Goal: Information Seeking & Learning: Learn about a topic

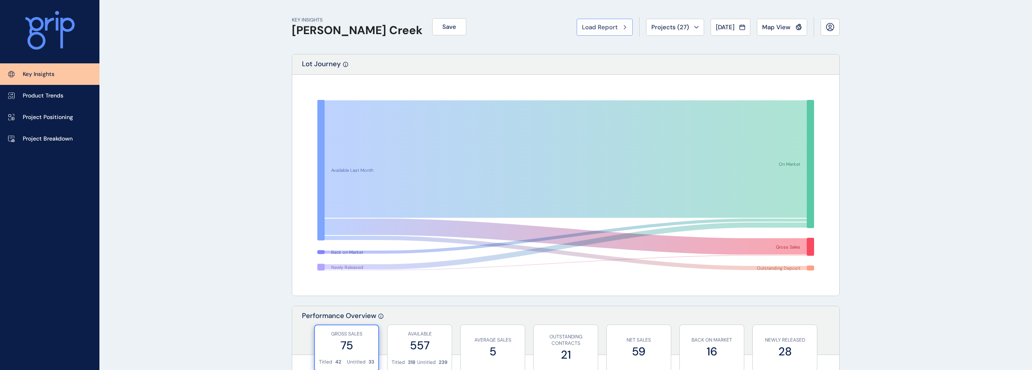
click at [601, 24] on span "Load Report" at bounding box center [600, 27] width 36 height 8
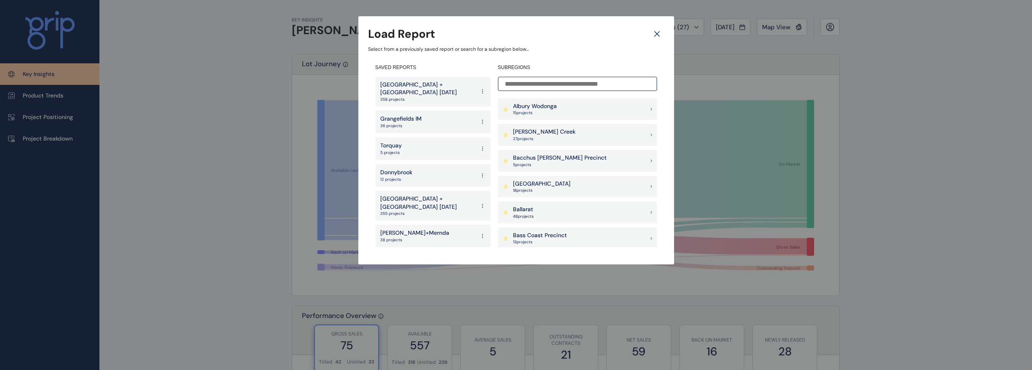
click at [406, 89] on p "[GEOGRAPHIC_DATA] + [GEOGRAPHIC_DATA] [DATE]" at bounding box center [427, 89] width 95 height 16
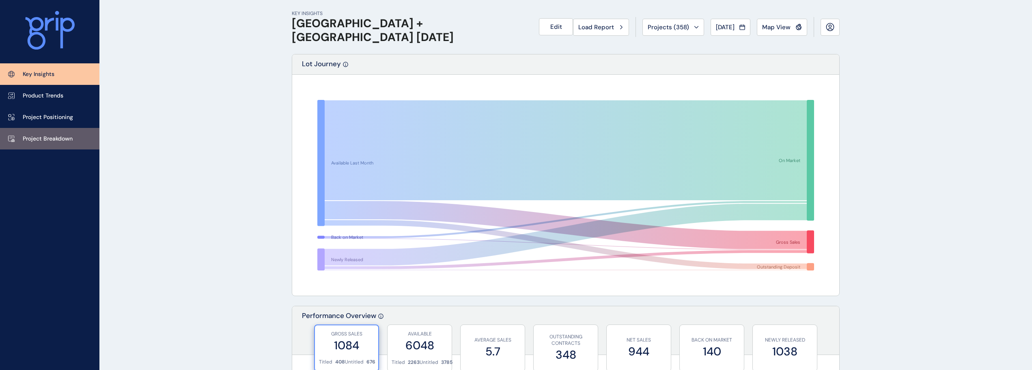
click at [52, 149] on link "Project Breakdown" at bounding box center [49, 139] width 99 height 22
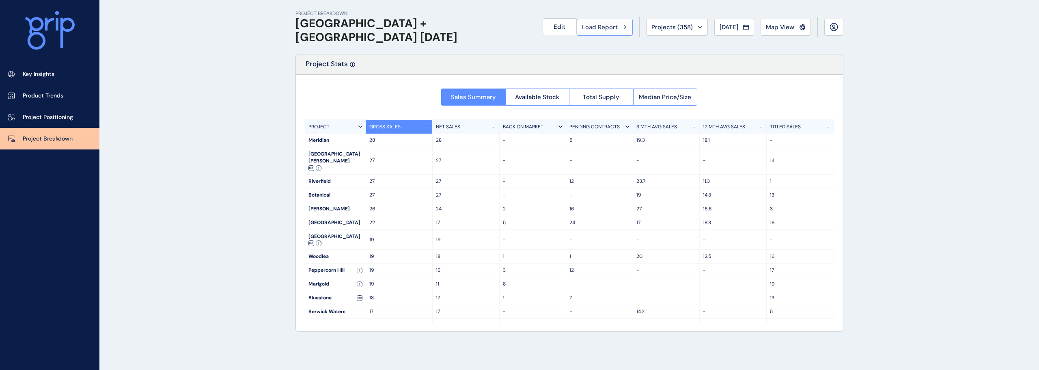
click at [599, 33] on button "Load Report" at bounding box center [605, 27] width 56 height 17
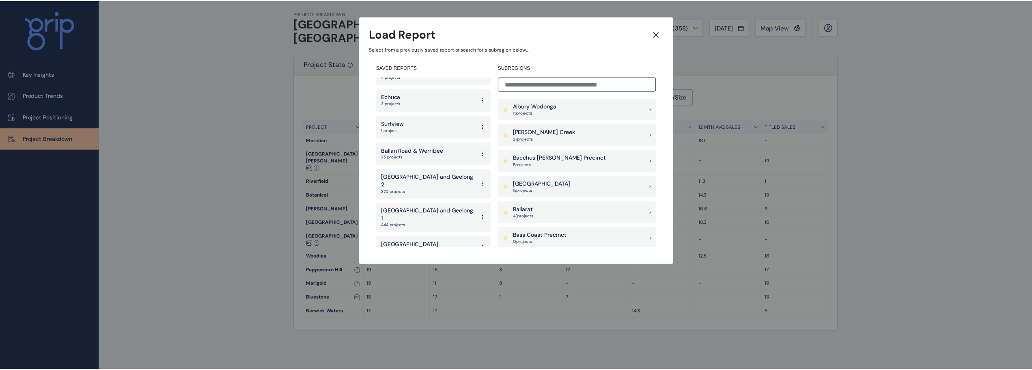
scroll to position [1608, 0]
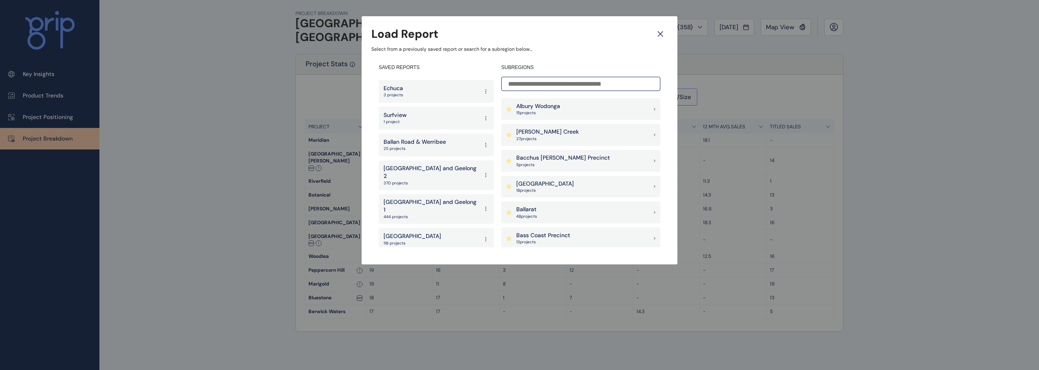
click at [404, 286] on p "West" at bounding box center [395, 290] width 23 height 8
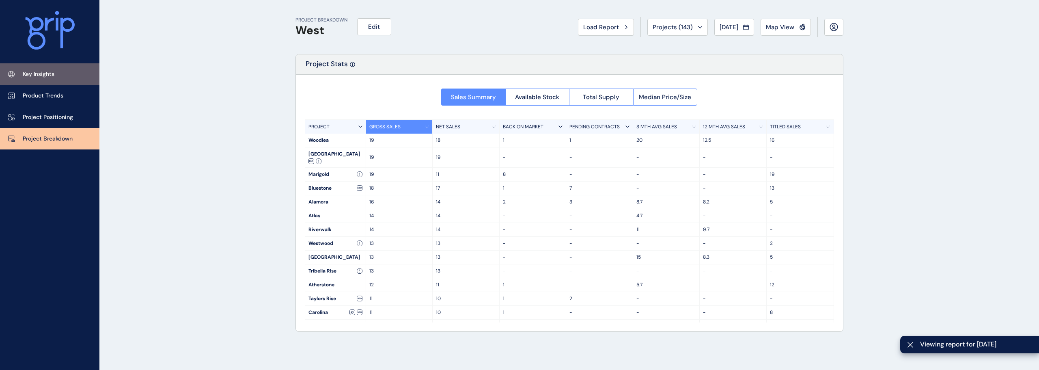
click at [50, 74] on p "Key Insights" at bounding box center [39, 74] width 32 height 8
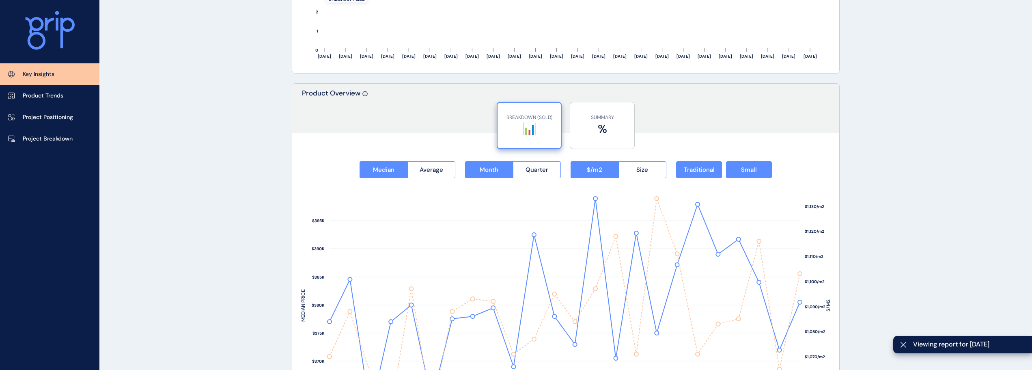
scroll to position [1015, 0]
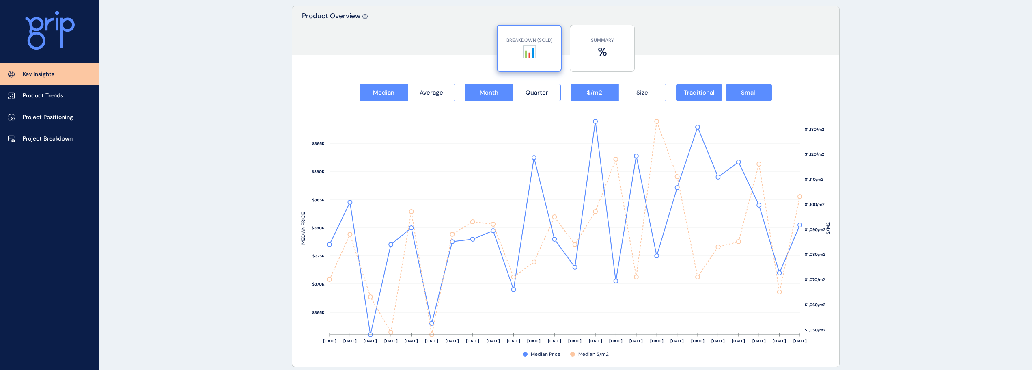
click at [662, 91] on button "Size" at bounding box center [643, 92] width 48 height 17
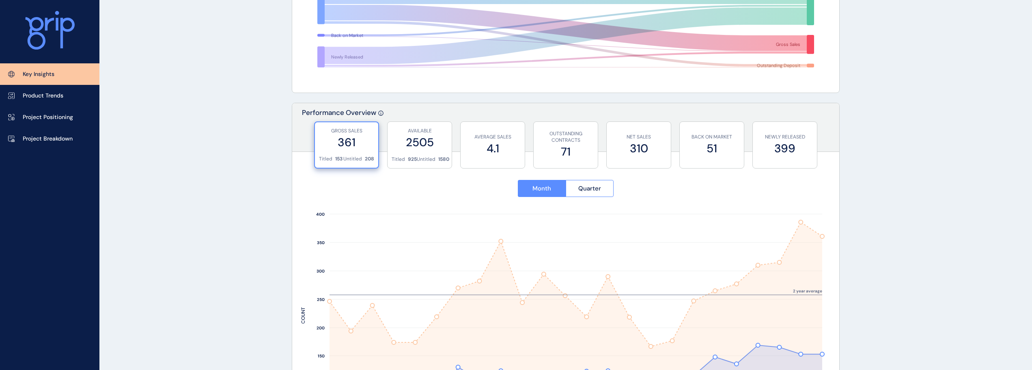
scroll to position [0, 0]
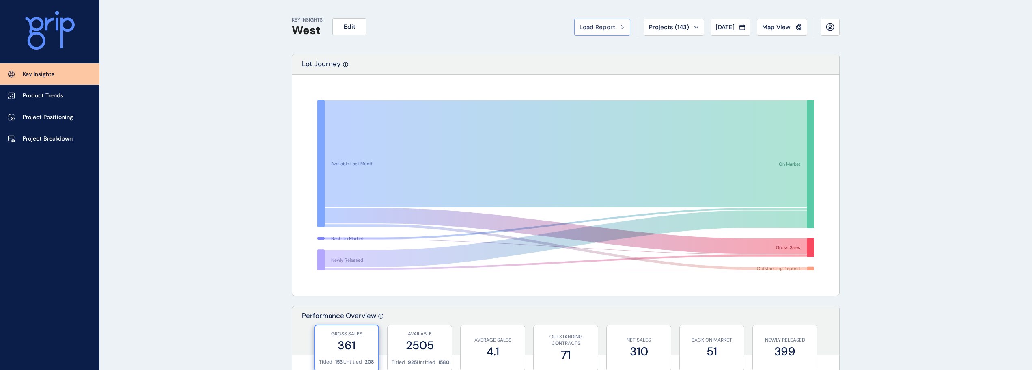
click at [598, 22] on button "Load Report" at bounding box center [602, 27] width 56 height 17
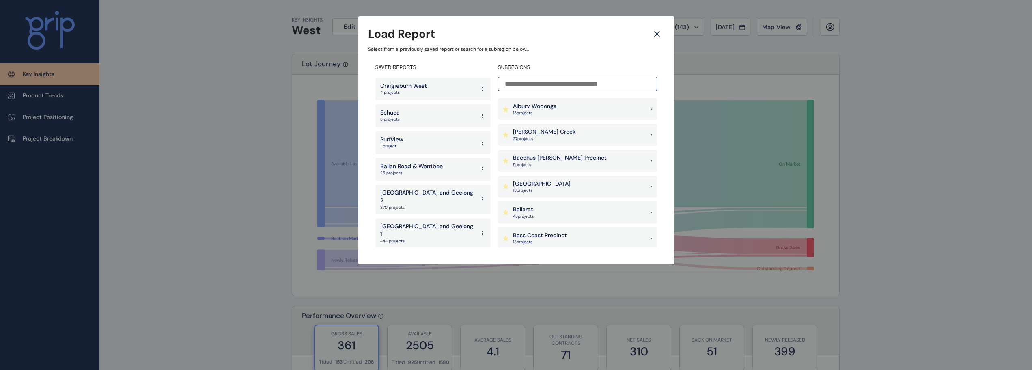
scroll to position [1608, 0]
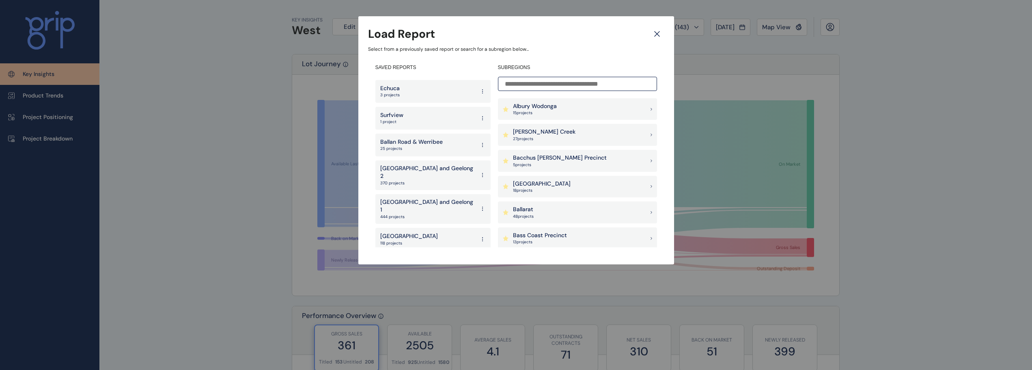
click at [412, 228] on div "North Region 118 projects" at bounding box center [432, 239] width 115 height 23
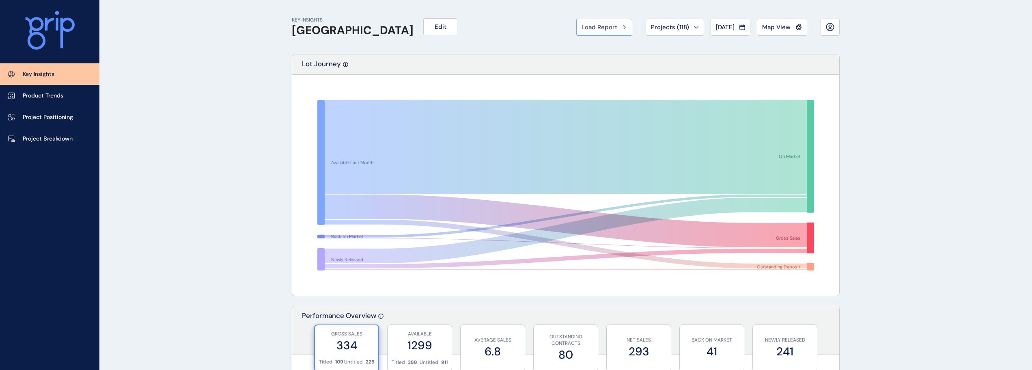
click at [602, 29] on span "Load Report" at bounding box center [600, 27] width 36 height 8
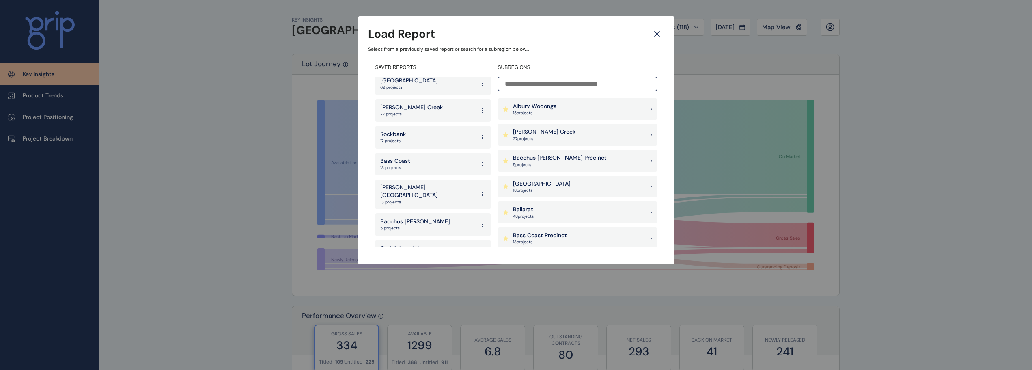
scroll to position [1608, 0]
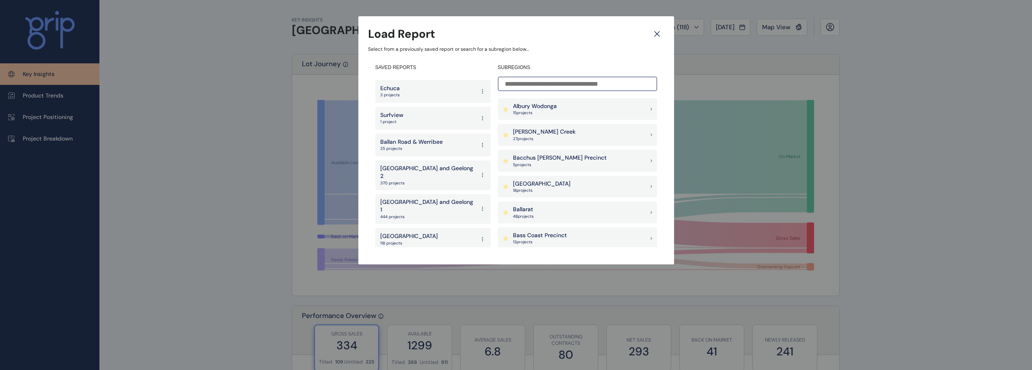
click at [416, 259] on p "[GEOGRAPHIC_DATA]" at bounding box center [409, 263] width 58 height 8
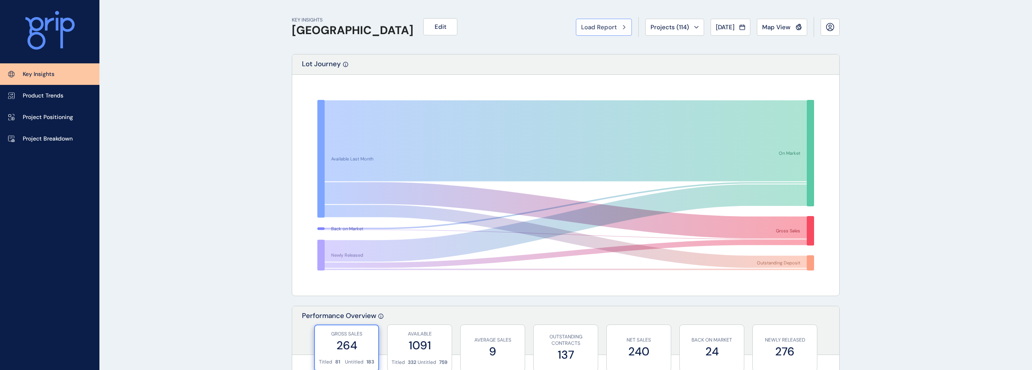
click at [599, 30] on span "Load Report" at bounding box center [599, 27] width 36 height 8
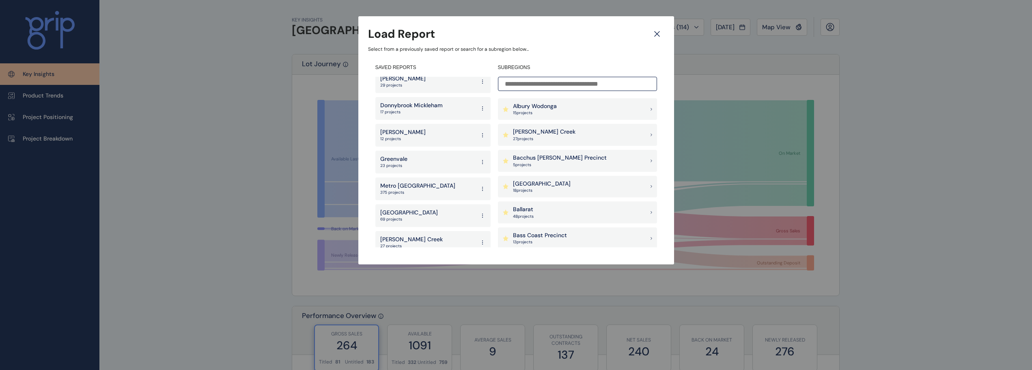
scroll to position [1299, 0]
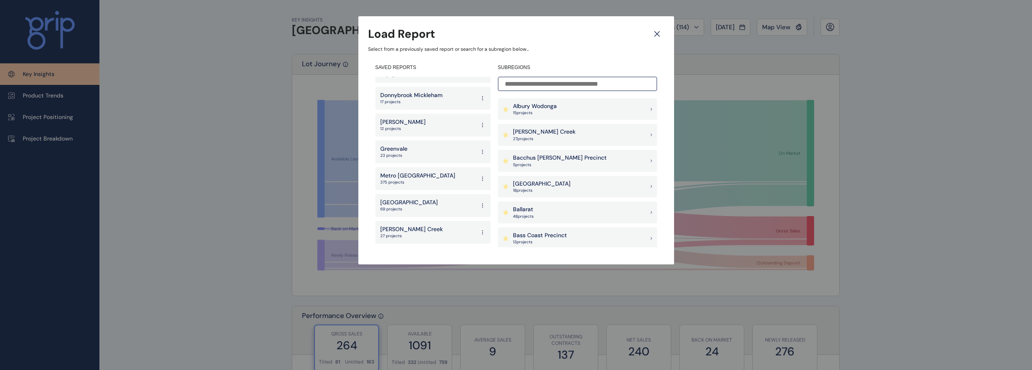
click at [418, 199] on p "[GEOGRAPHIC_DATA]" at bounding box center [409, 203] width 58 height 8
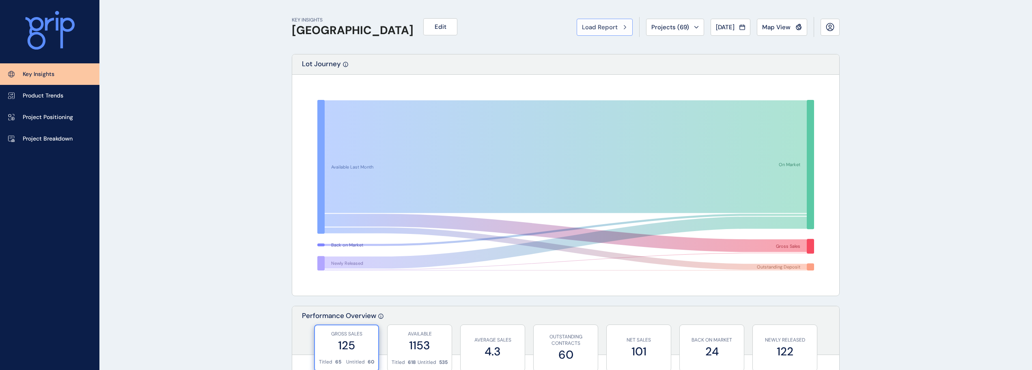
click at [606, 27] on span "Load Report" at bounding box center [600, 27] width 36 height 8
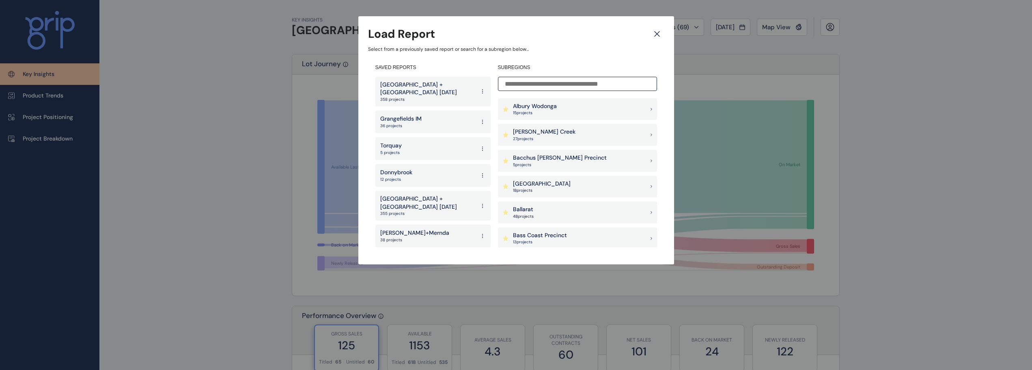
click at [658, 37] on icon at bounding box center [657, 34] width 15 height 14
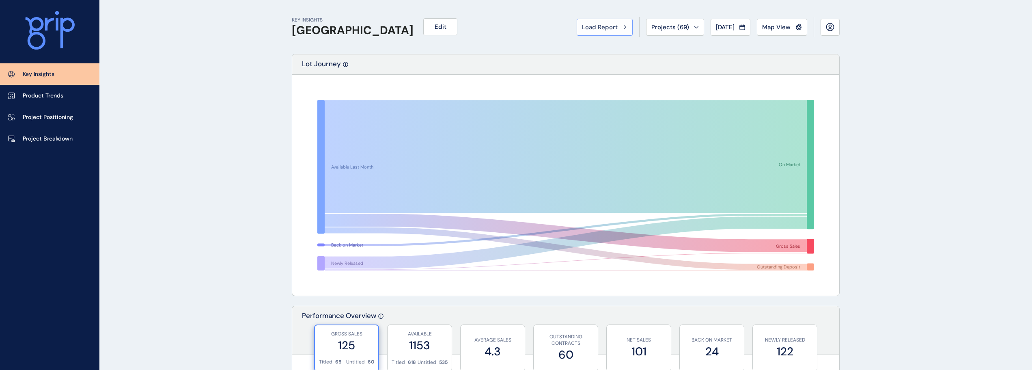
click at [601, 27] on span "Load Report" at bounding box center [600, 27] width 36 height 8
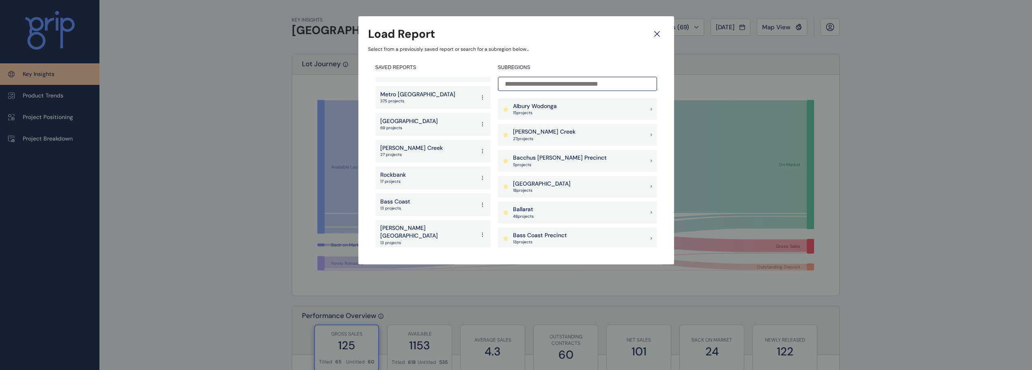
scroll to position [1608, 0]
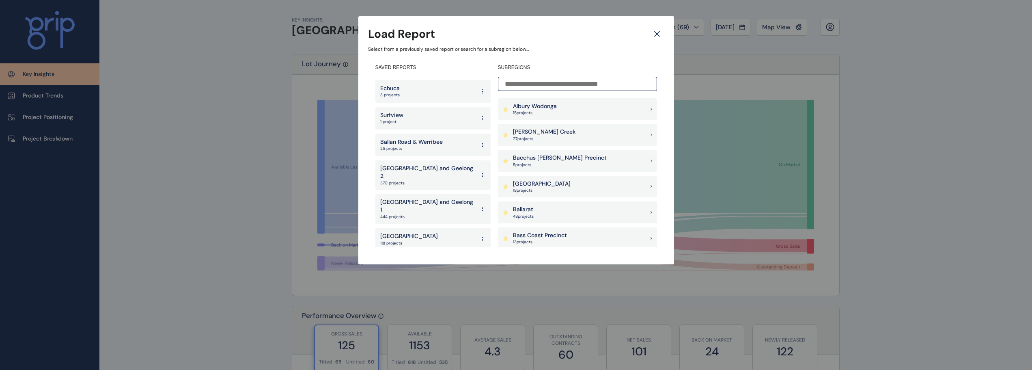
click at [405, 281] on div "West 143 projects" at bounding box center [432, 292] width 115 height 23
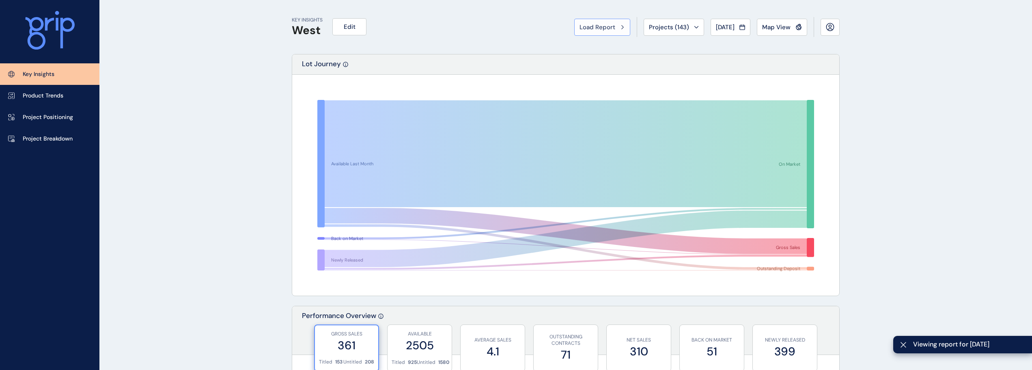
click at [593, 28] on span "Load Report" at bounding box center [598, 27] width 36 height 8
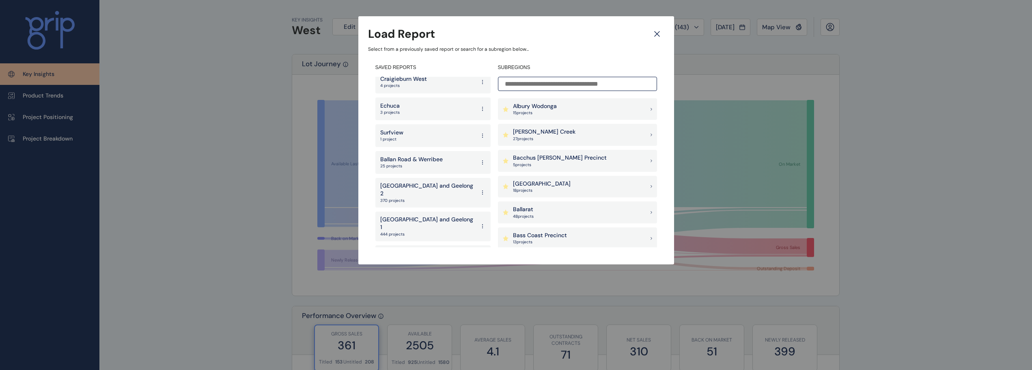
scroll to position [1608, 0]
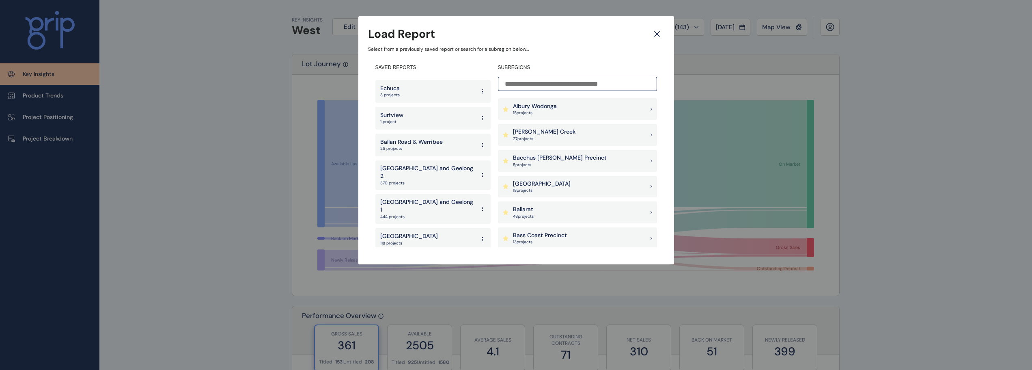
click at [427, 259] on p "[GEOGRAPHIC_DATA]" at bounding box center [409, 263] width 58 height 8
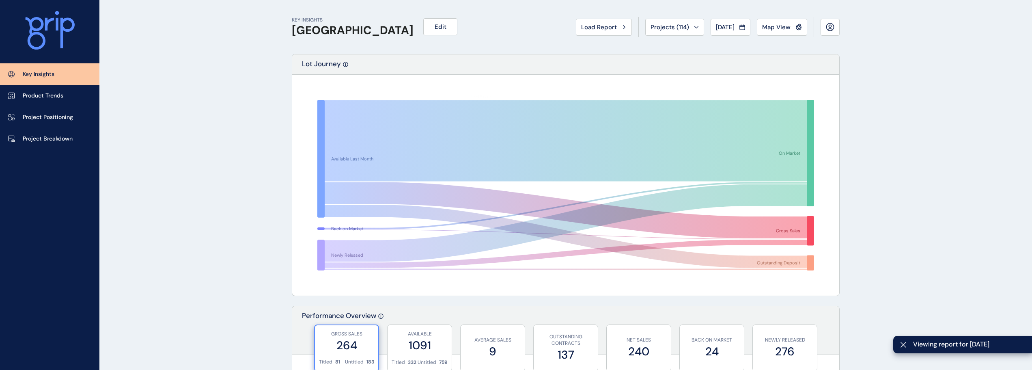
click at [601, 30] on span "Load Report" at bounding box center [599, 27] width 36 height 8
click at [600, 32] on div "Load Report Select from a previously saved report or search for a subregion bel…" at bounding box center [516, 185] width 1032 height 370
click at [591, 28] on div "Load Report Select from a previously saved report or search for a subregion bel…" at bounding box center [516, 185] width 1032 height 370
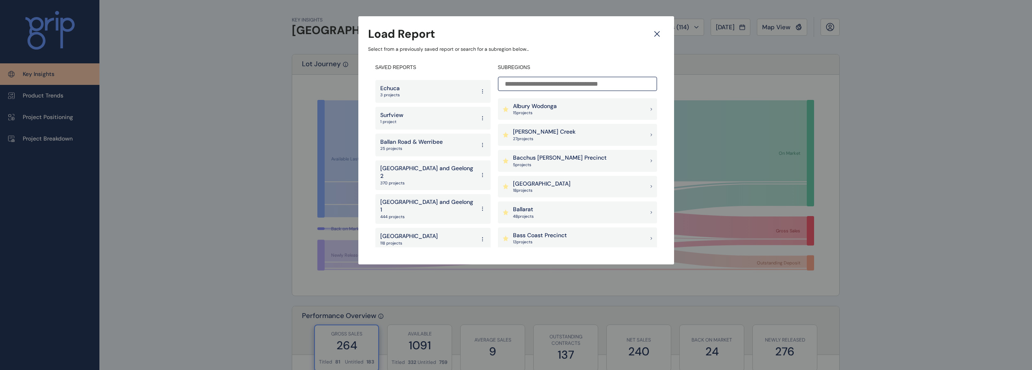
scroll to position [41, 0]
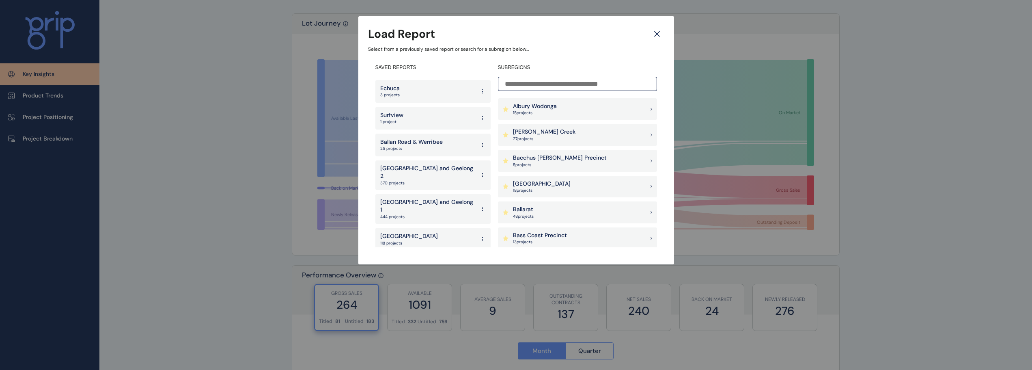
click at [396, 232] on p "[GEOGRAPHIC_DATA]" at bounding box center [409, 236] width 58 height 8
